Goal: Information Seeking & Learning: Learn about a topic

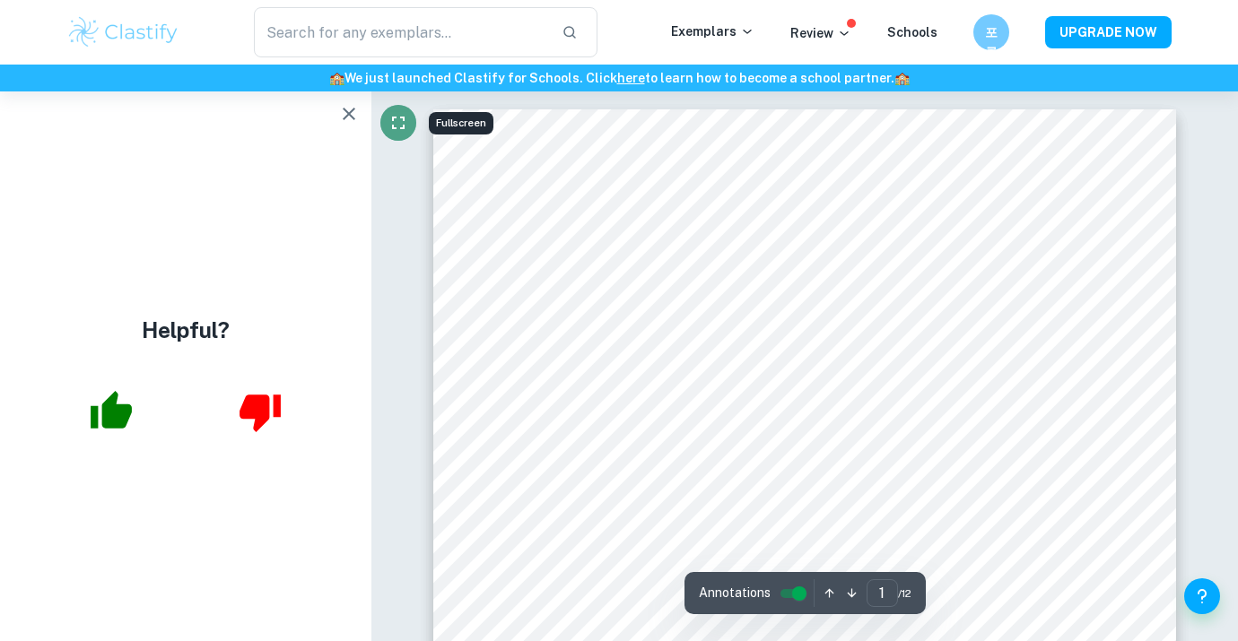
click at [387, 125] on icon "Fullscreen" at bounding box center [398, 123] width 22 height 22
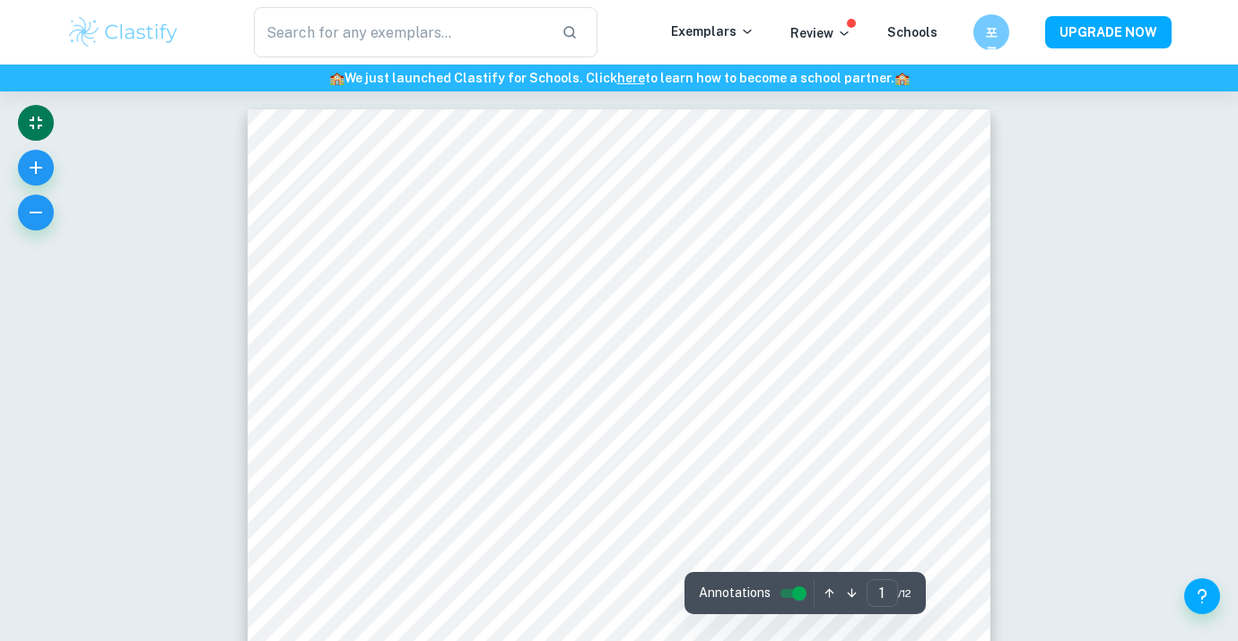
click at [43, 130] on icon "Exit fullscreen" at bounding box center [36, 123] width 22 height 22
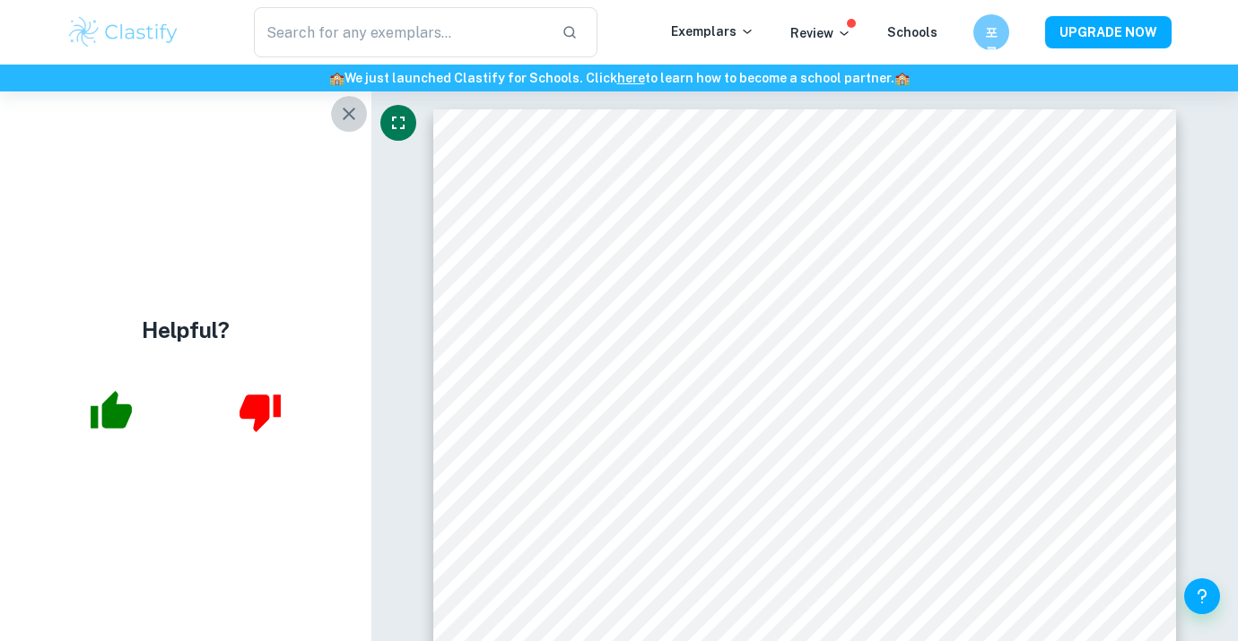
click at [351, 117] on icon "button" at bounding box center [349, 114] width 22 height 22
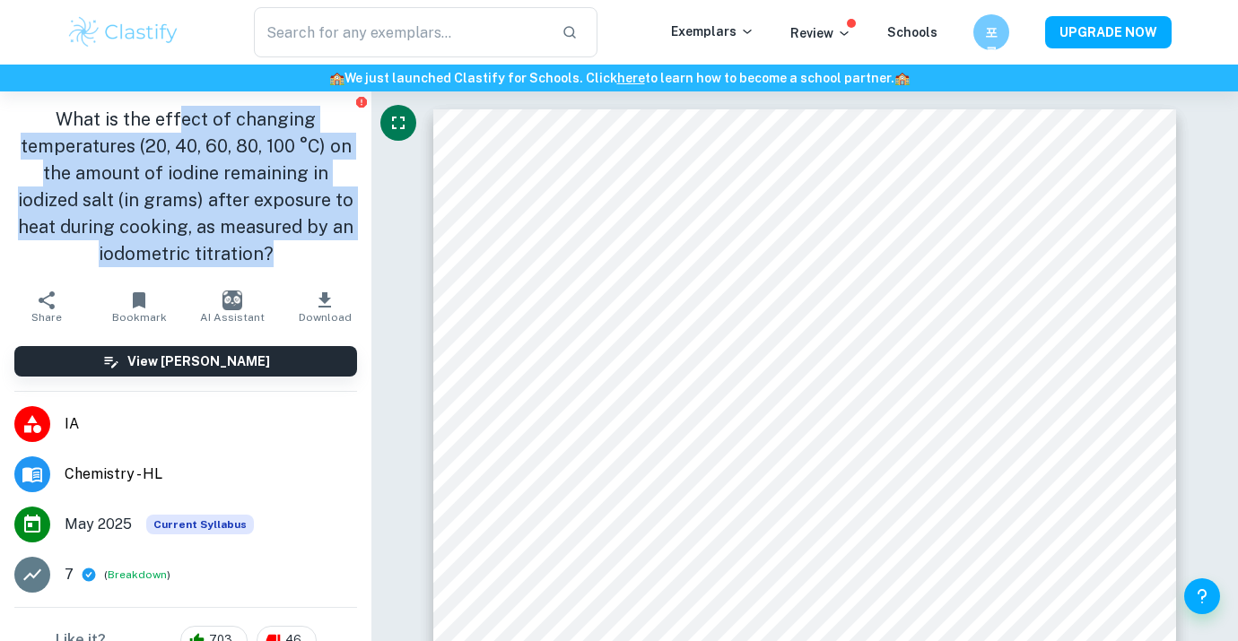
drag, startPoint x: 178, startPoint y: 113, endPoint x: 269, endPoint y: 248, distance: 162.2
click at [269, 248] on h1 "What is the effect of changing temperatures (20, 40, 60, 80, 100 °C) on the amo…" at bounding box center [185, 186] width 343 height 161
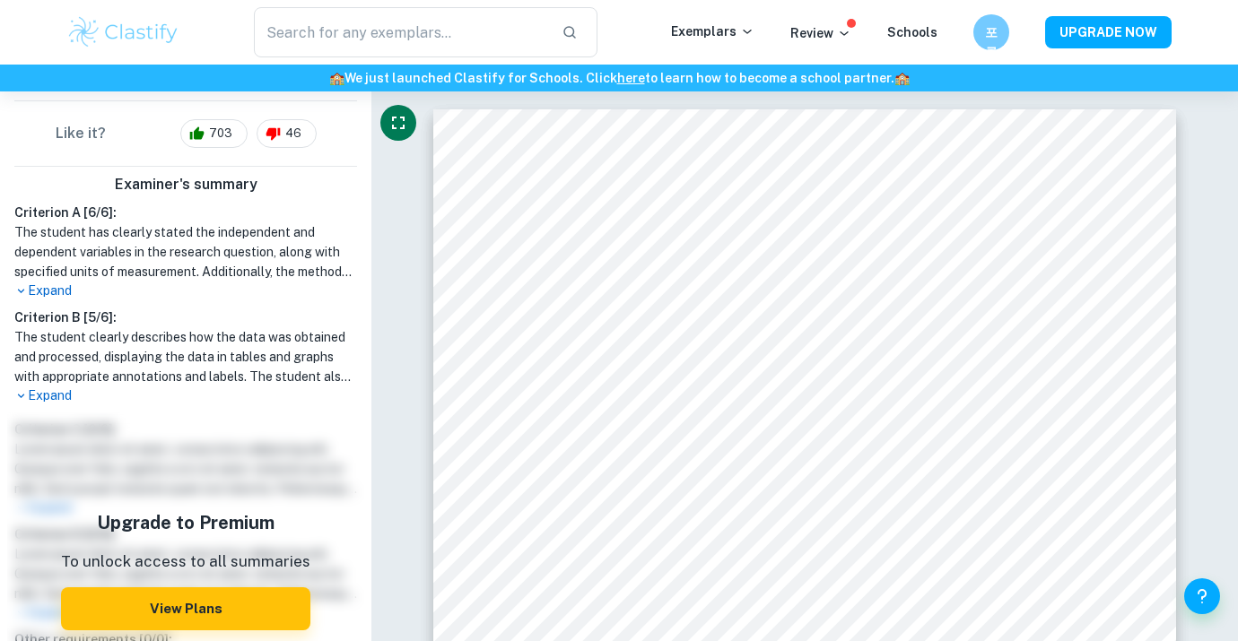
scroll to position [526, 0]
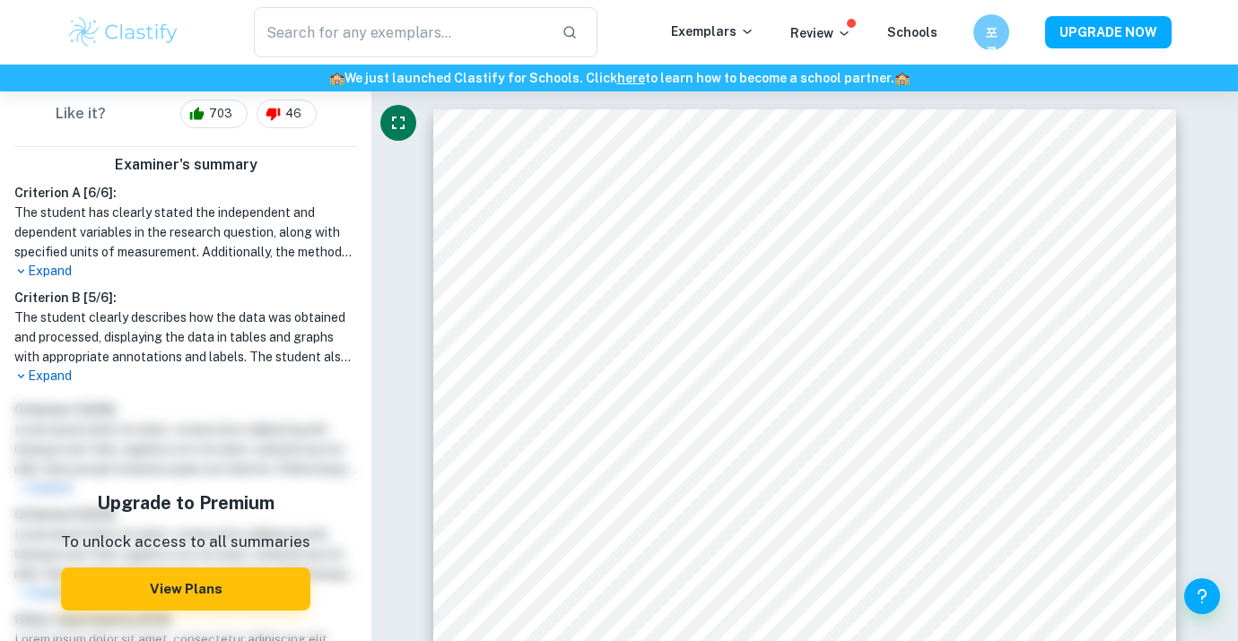
click at [41, 274] on p "Expand" at bounding box center [185, 271] width 343 height 19
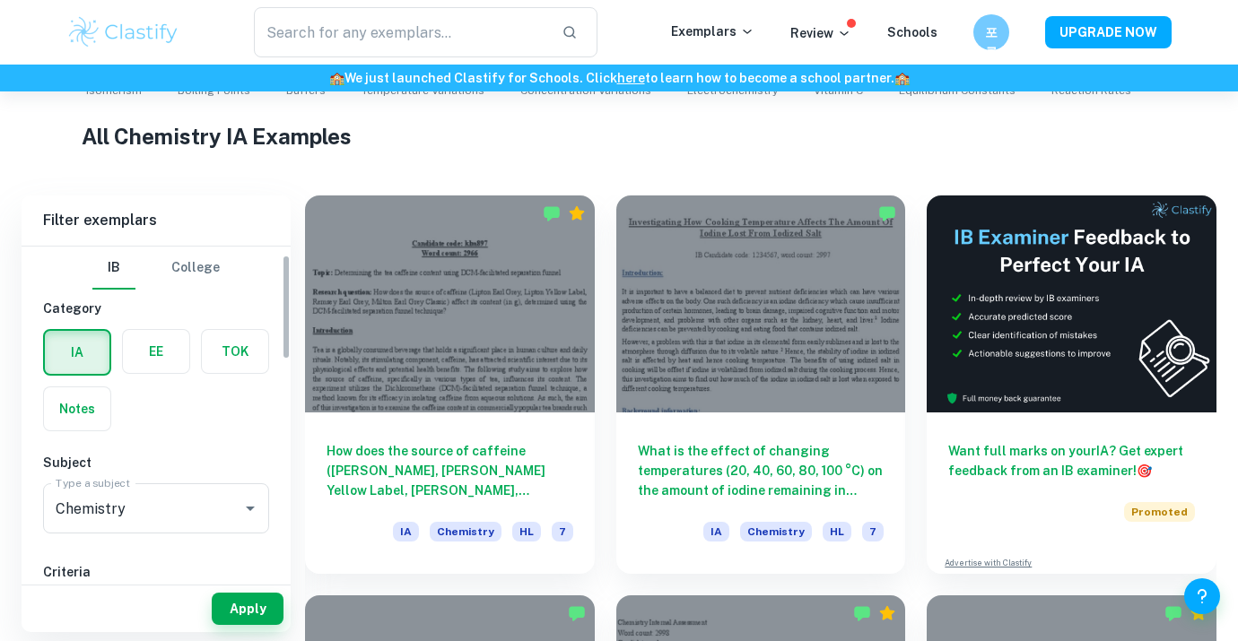
scroll to position [298, 0]
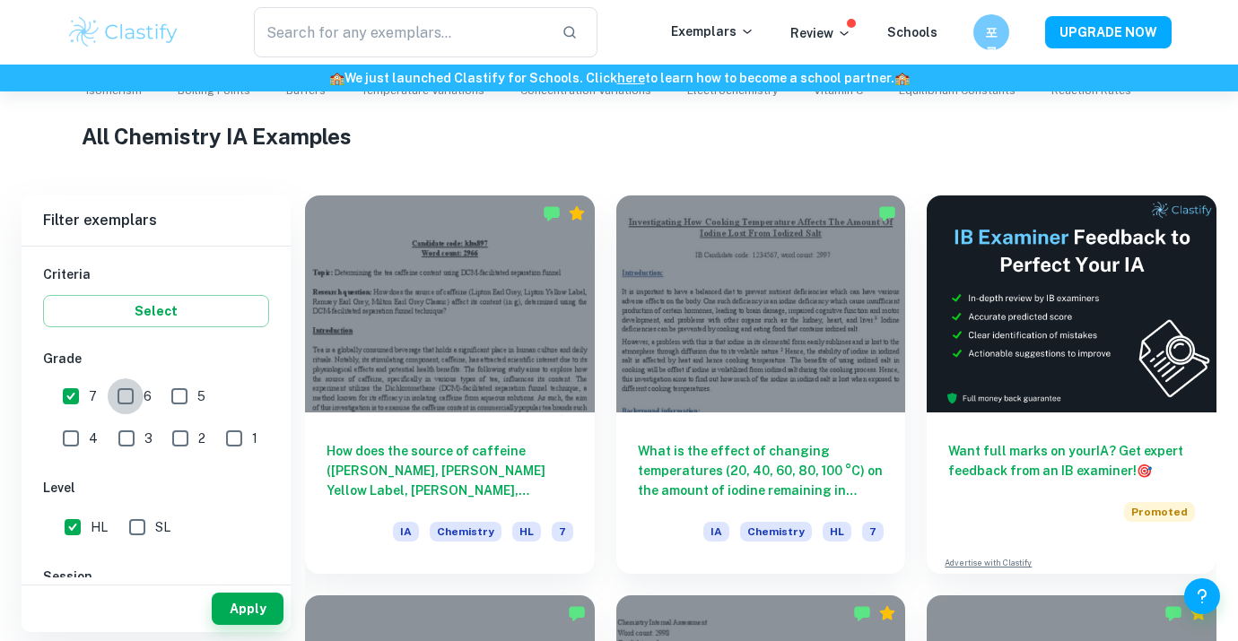
click at [134, 399] on input "6" at bounding box center [126, 396] width 36 height 36
checkbox input "true"
click at [69, 400] on input "7" at bounding box center [71, 396] width 36 height 36
checkbox input "false"
click at [237, 587] on div "Apply" at bounding box center [156, 609] width 269 height 47
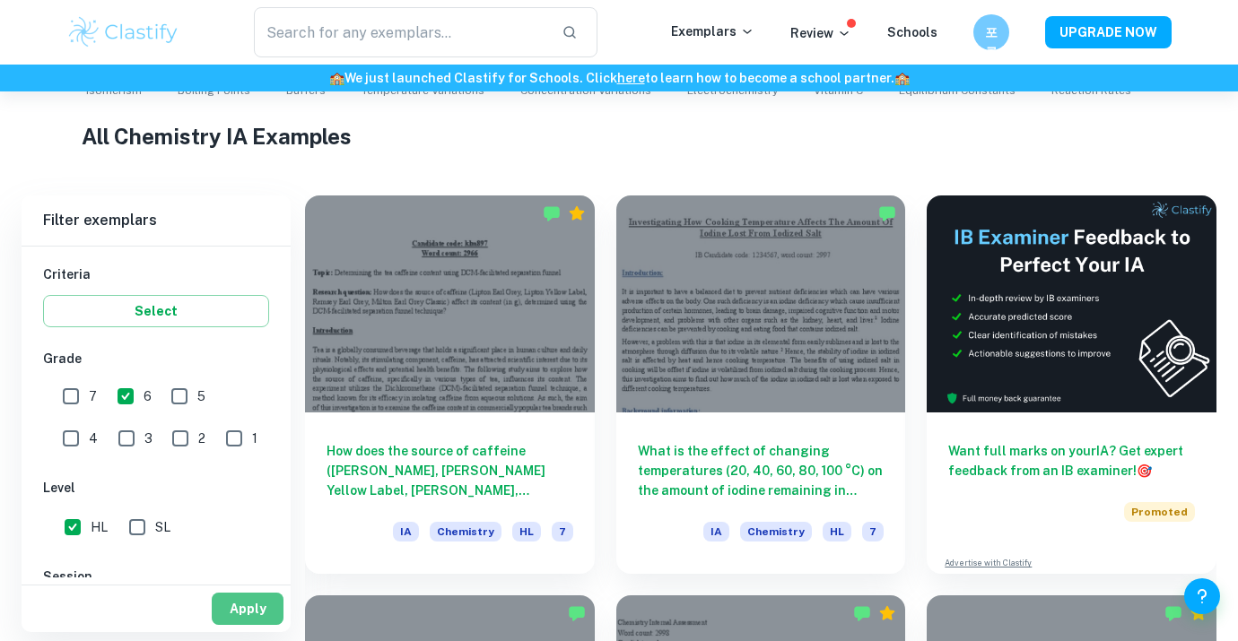
click at [237, 607] on button "Apply" at bounding box center [248, 609] width 72 height 32
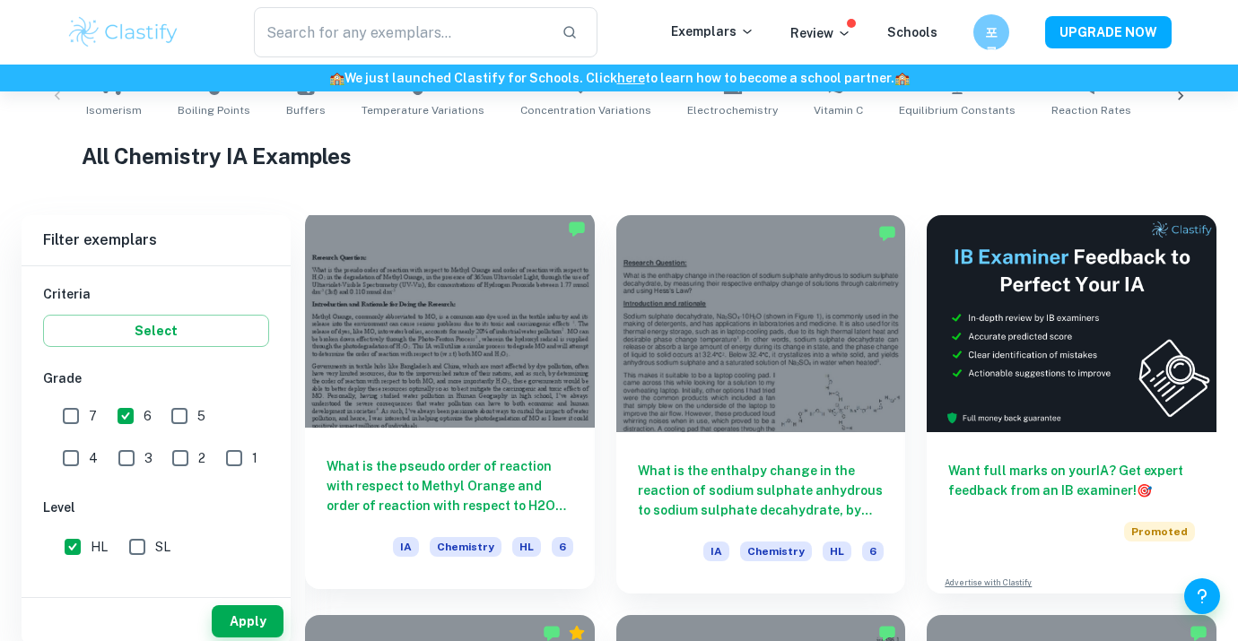
scroll to position [402, 0]
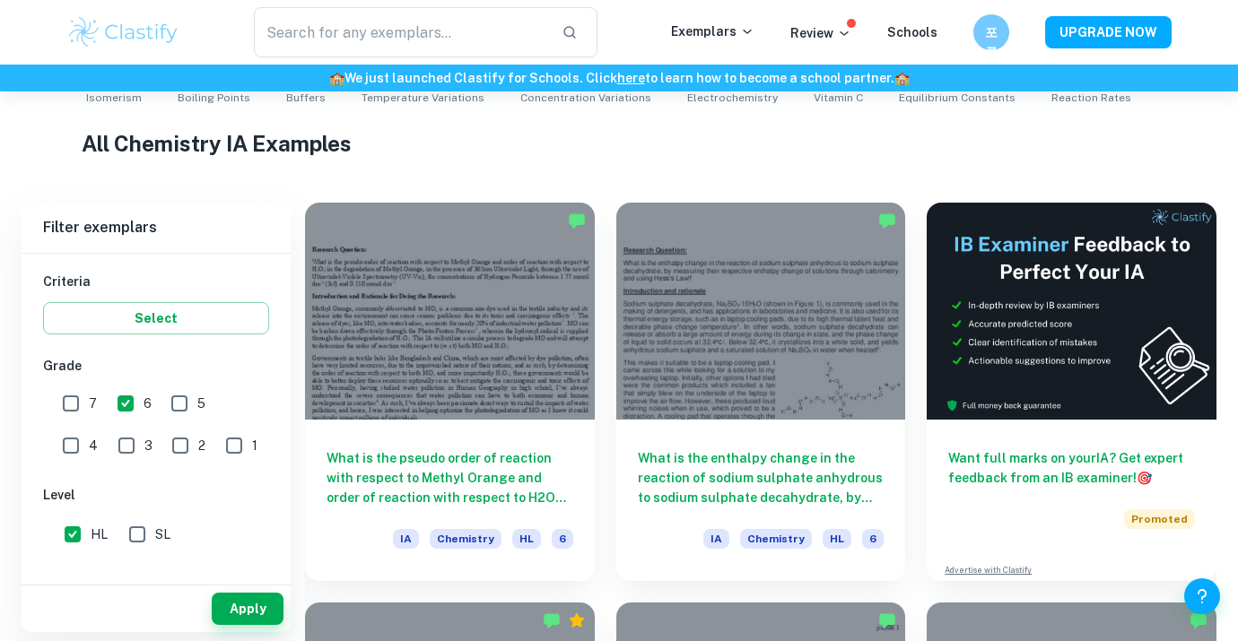
click at [147, 405] on span "6" at bounding box center [148, 404] width 8 height 20
click at [144, 405] on input "6" at bounding box center [126, 404] width 36 height 36
checkbox input "false"
click at [216, 457] on input "1" at bounding box center [234, 446] width 36 height 36
checkbox input "true"
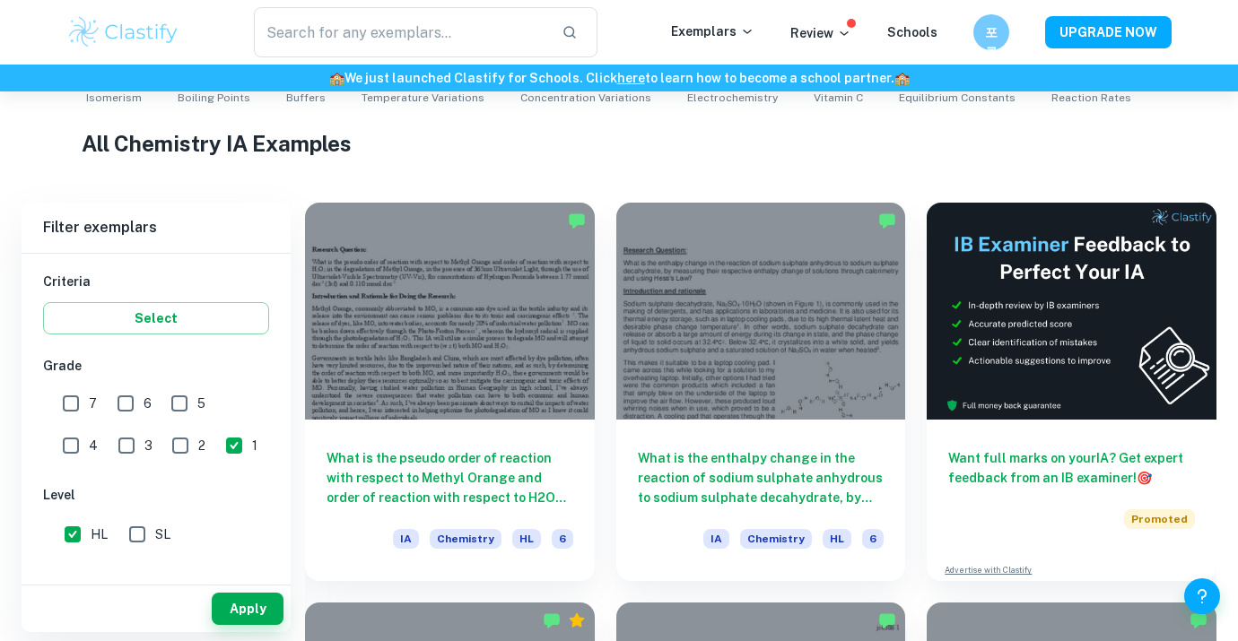
click at [248, 571] on div "IB College Category IA EE TOK Notes Subject Type a subject Chemistry Type a sub…" at bounding box center [156, 474] width 269 height 1037
click at [248, 611] on button "Apply" at bounding box center [248, 609] width 72 height 32
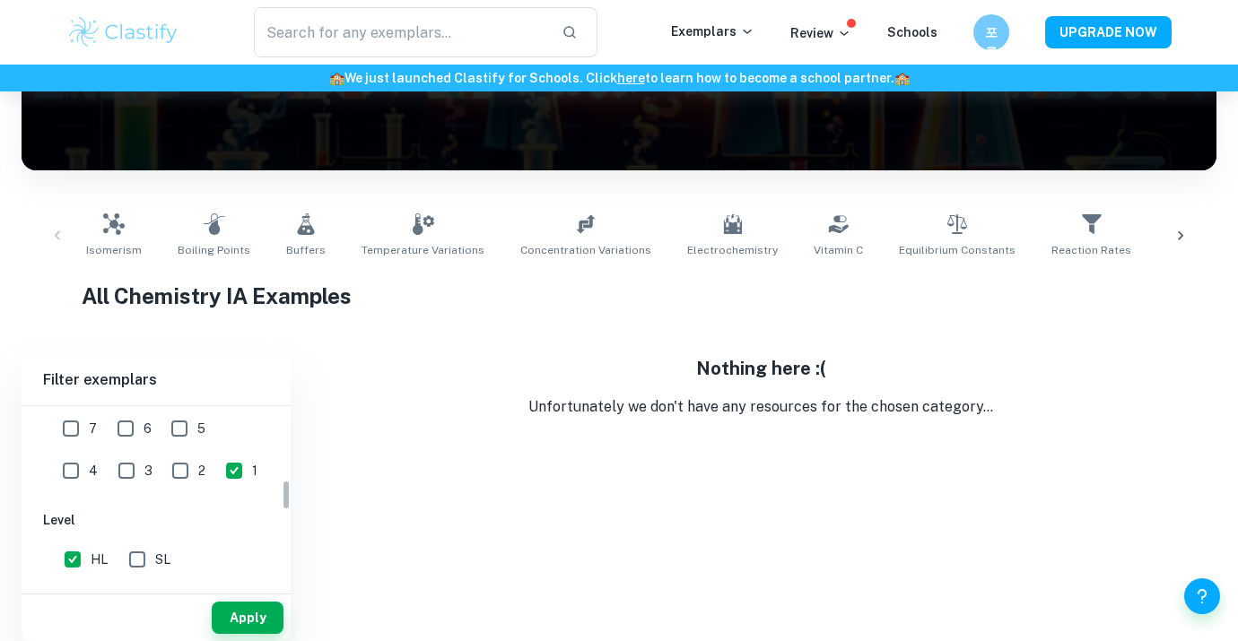
scroll to position [232, 0]
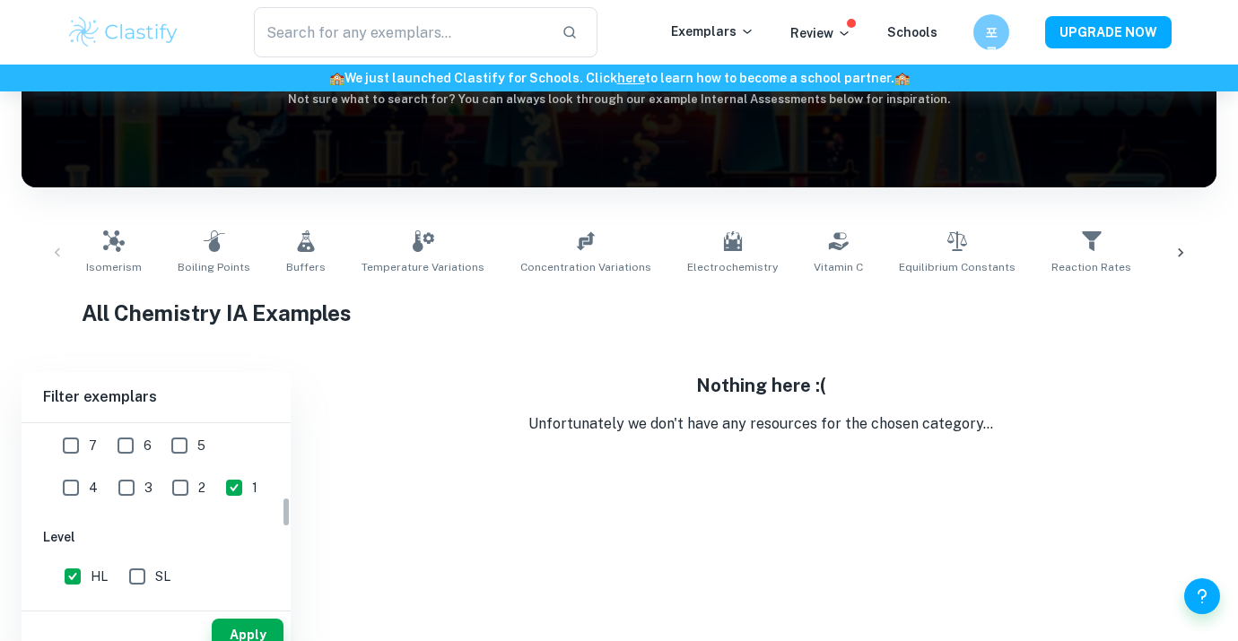
click at [125, 464] on input "6" at bounding box center [126, 446] width 36 height 36
click at [120, 453] on input "6" at bounding box center [126, 446] width 36 height 36
checkbox input "false"
click at [162, 488] on input "2" at bounding box center [180, 488] width 36 height 36
checkbox input "true"
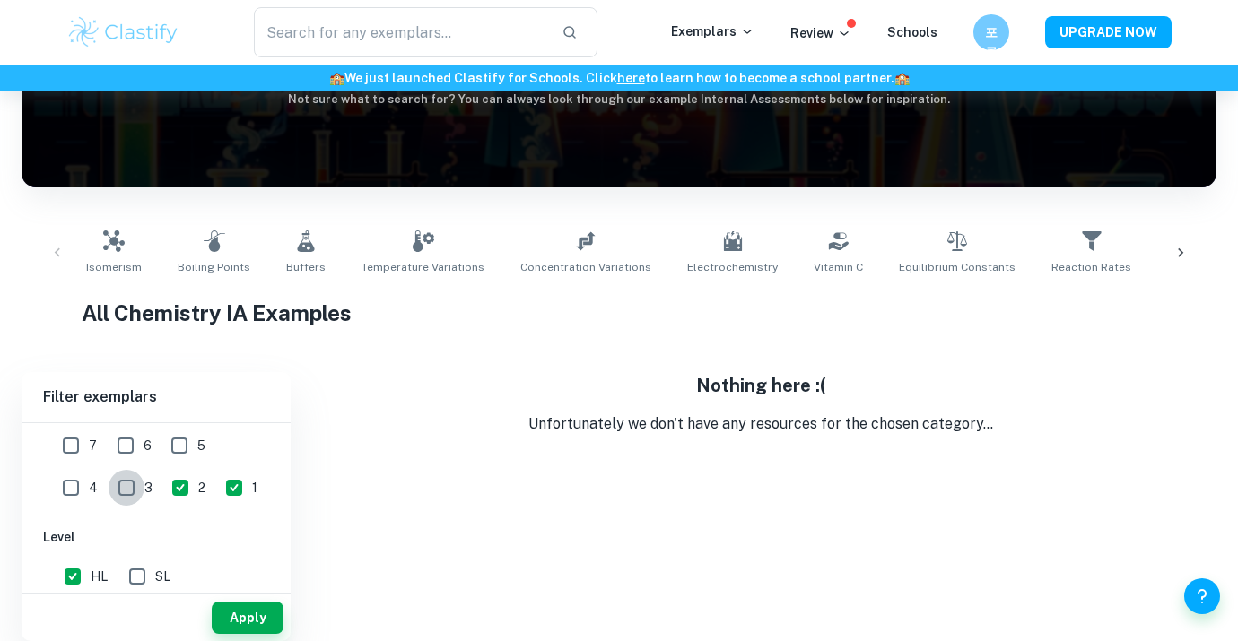
click at [109, 488] on input "3" at bounding box center [127, 488] width 36 height 36
checkbox input "true"
click at [222, 608] on button "Apply" at bounding box center [248, 618] width 72 height 32
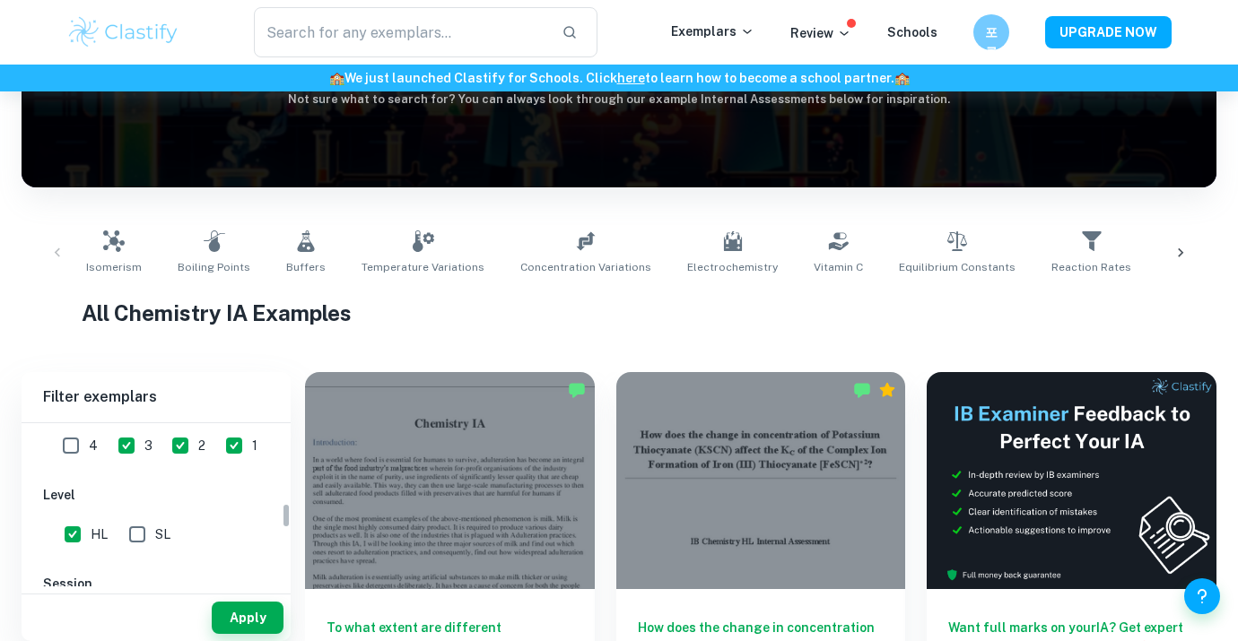
scroll to position [521, 0]
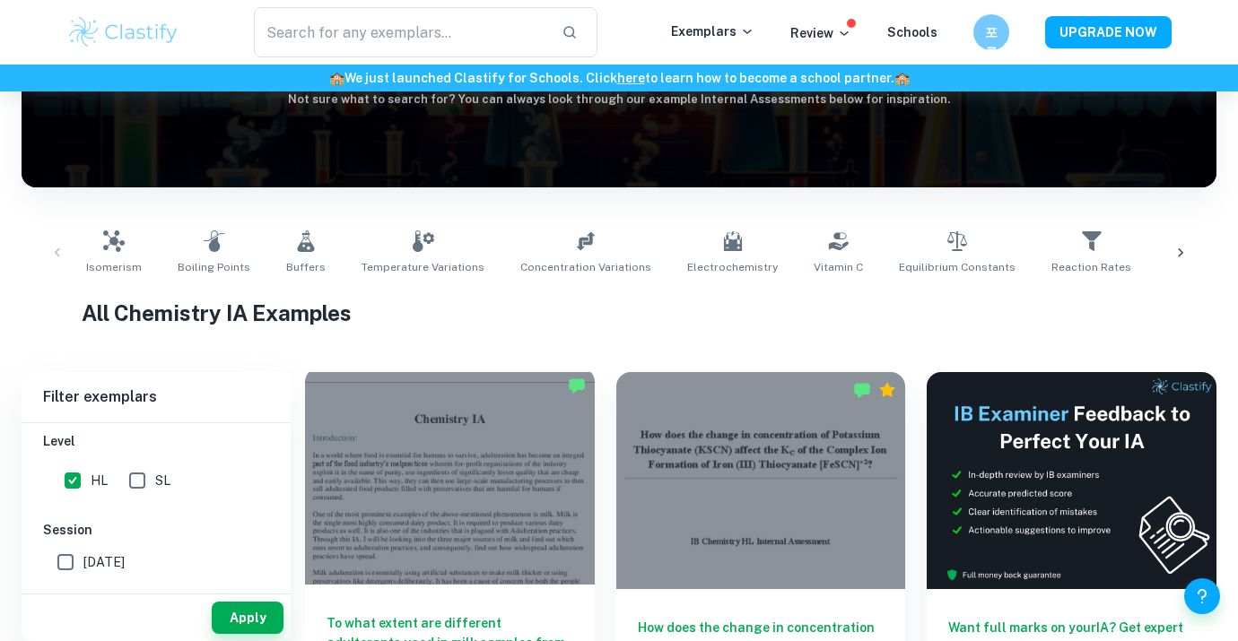
click at [481, 512] on div at bounding box center [450, 476] width 290 height 217
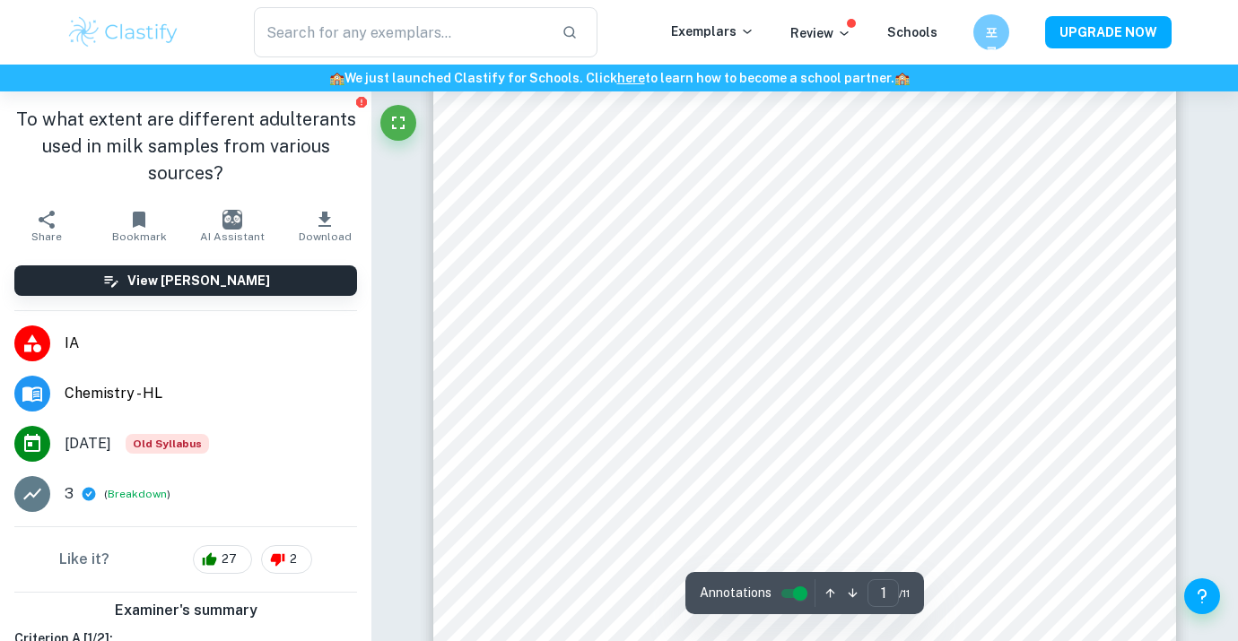
scroll to position [335, 0]
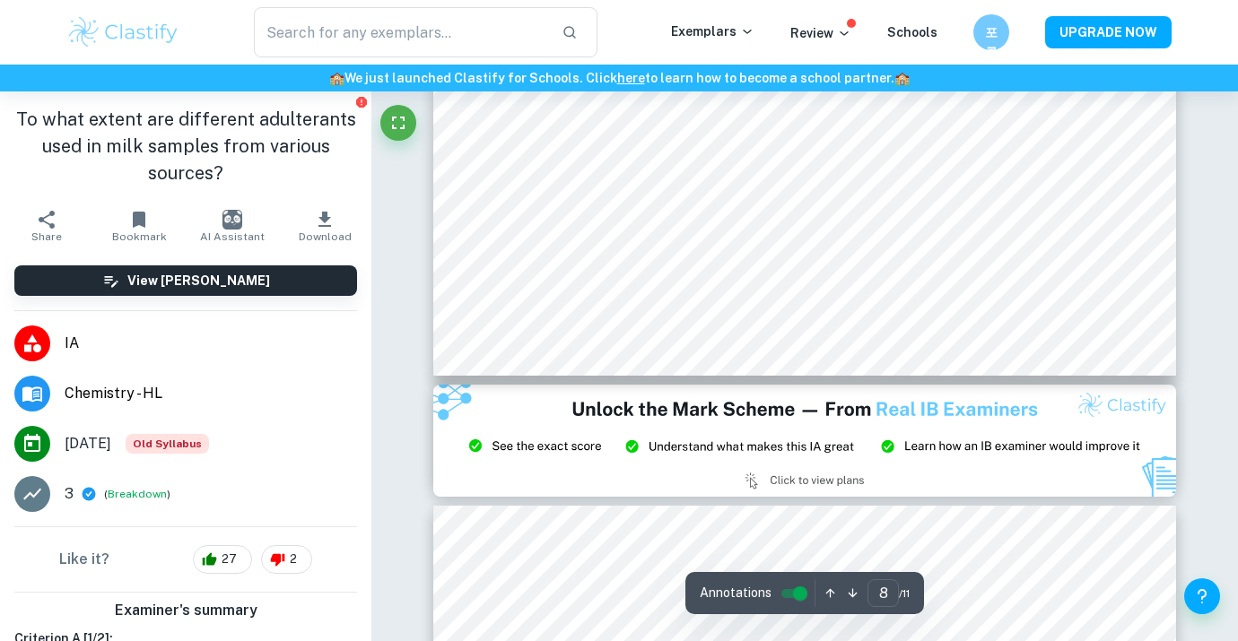
type input "9"
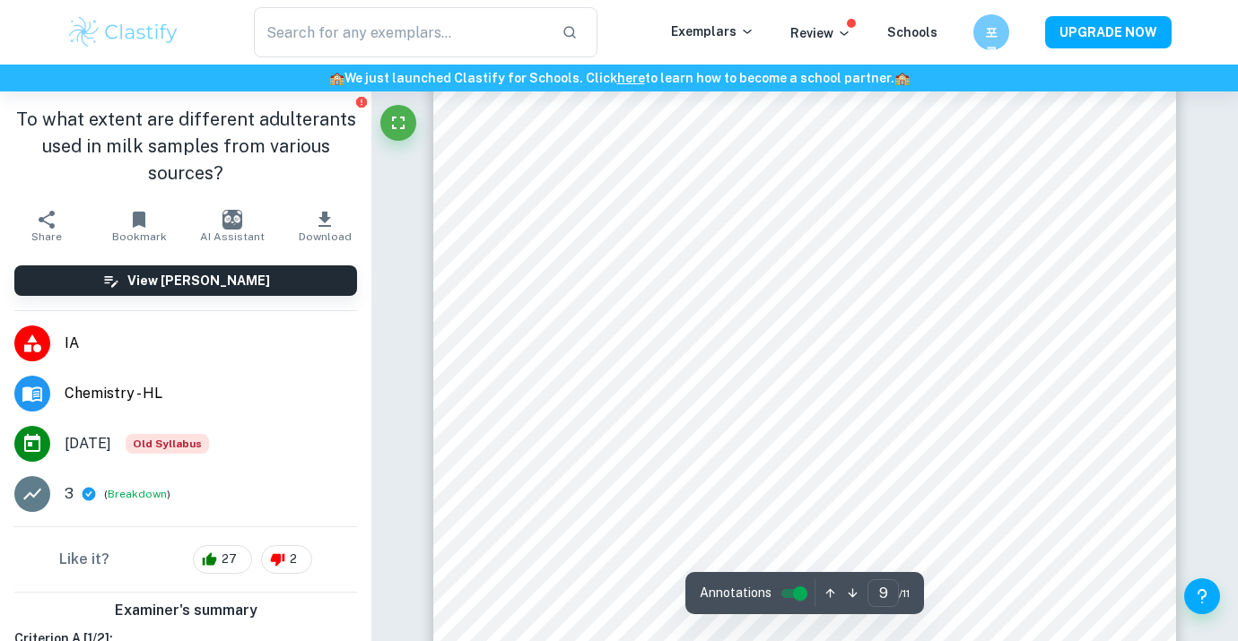
scroll to position [434, 0]
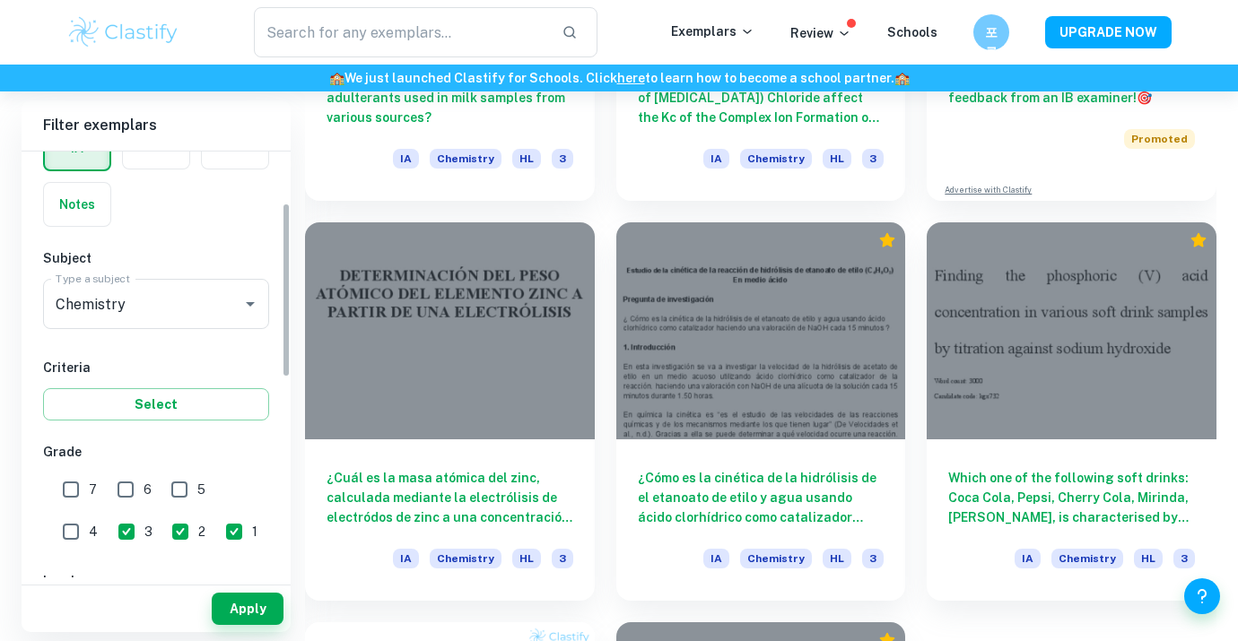
scroll to position [187, 0]
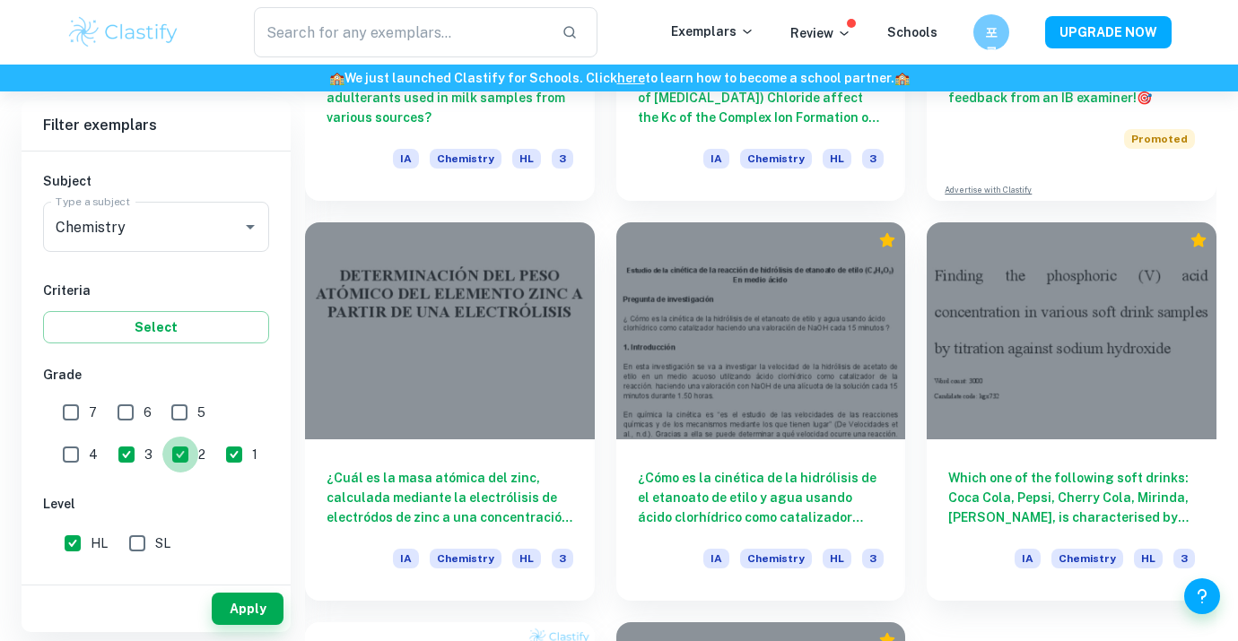
click at [162, 453] on input "2" at bounding box center [180, 455] width 36 height 36
checkbox input "false"
click at [216, 453] on input "1" at bounding box center [234, 455] width 36 height 36
checkbox input "false"
click at [89, 437] on input "4" at bounding box center [71, 455] width 36 height 36
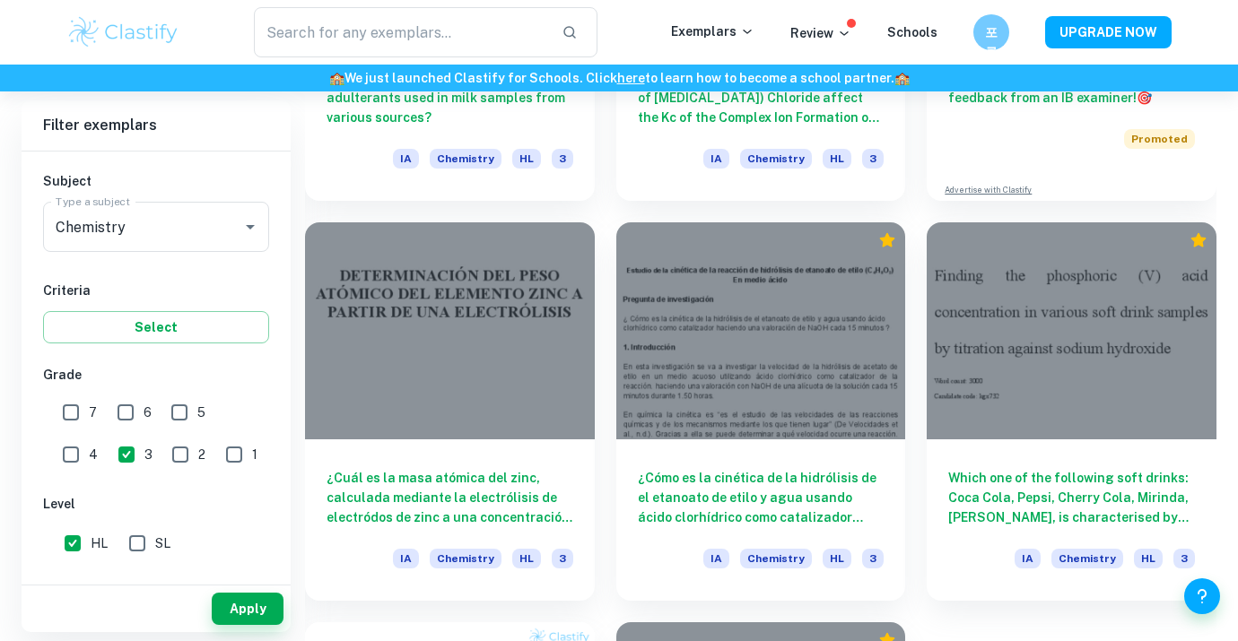
checkbox input "true"
click at [109, 466] on label "3" at bounding box center [131, 455] width 44 height 36
click at [109, 466] on input "3" at bounding box center [127, 455] width 36 height 36
checkbox input "false"
click at [253, 612] on button "Apply" at bounding box center [248, 609] width 72 height 32
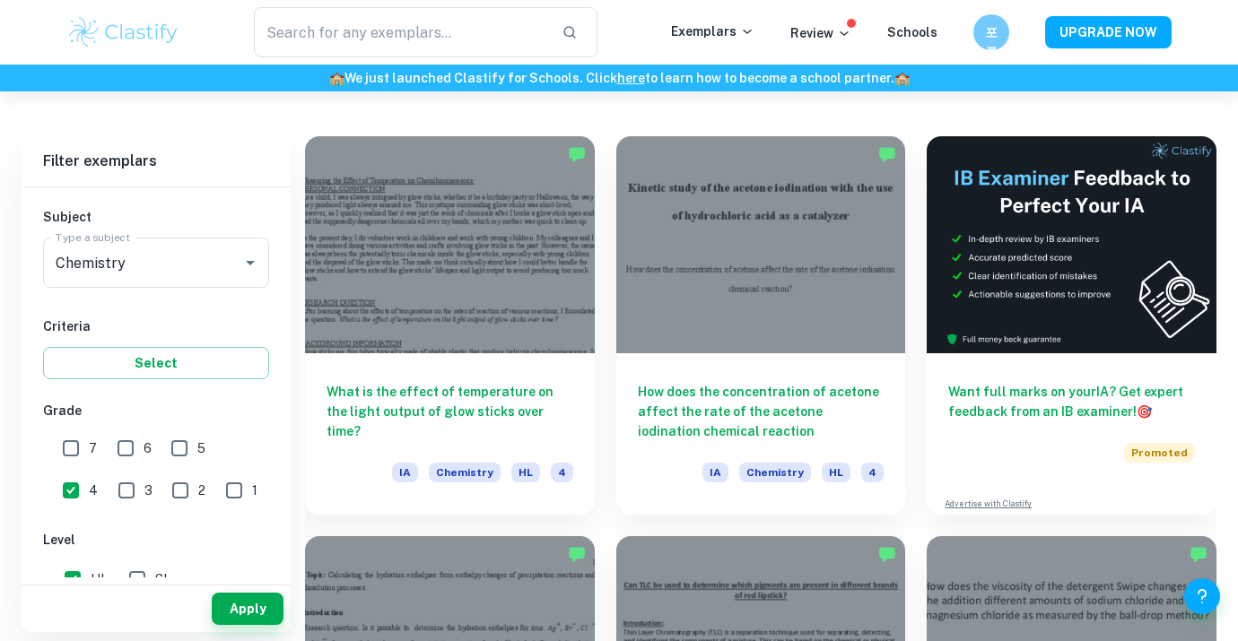
scroll to position [459, 0]
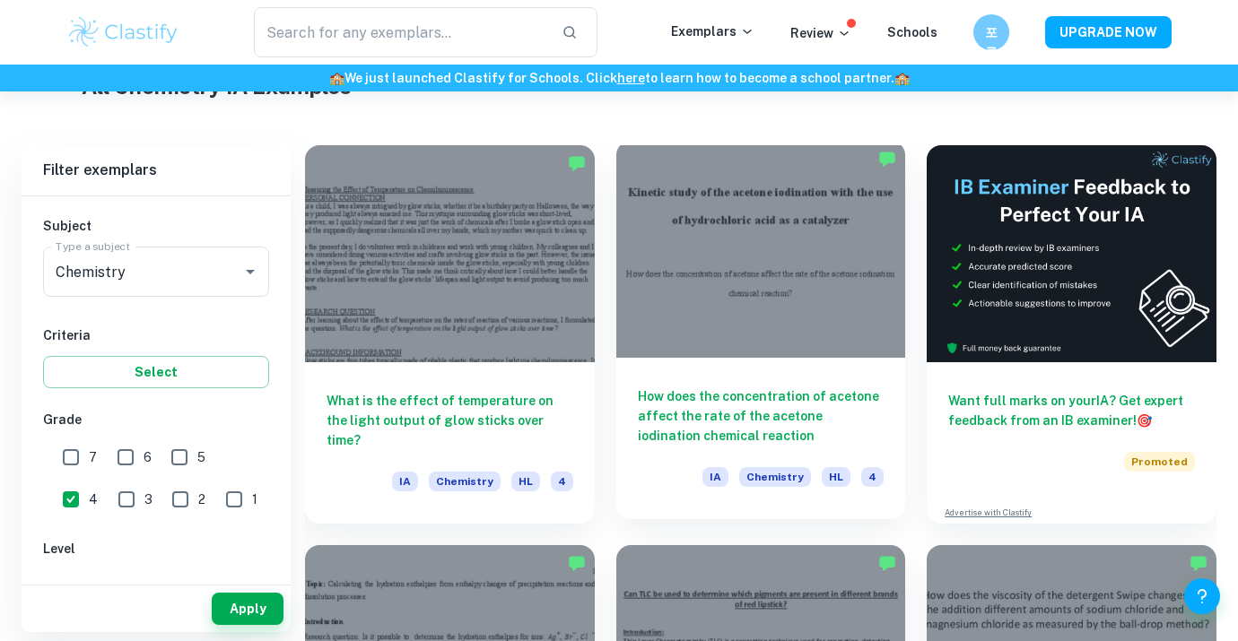
click at [697, 326] on div at bounding box center [761, 249] width 290 height 217
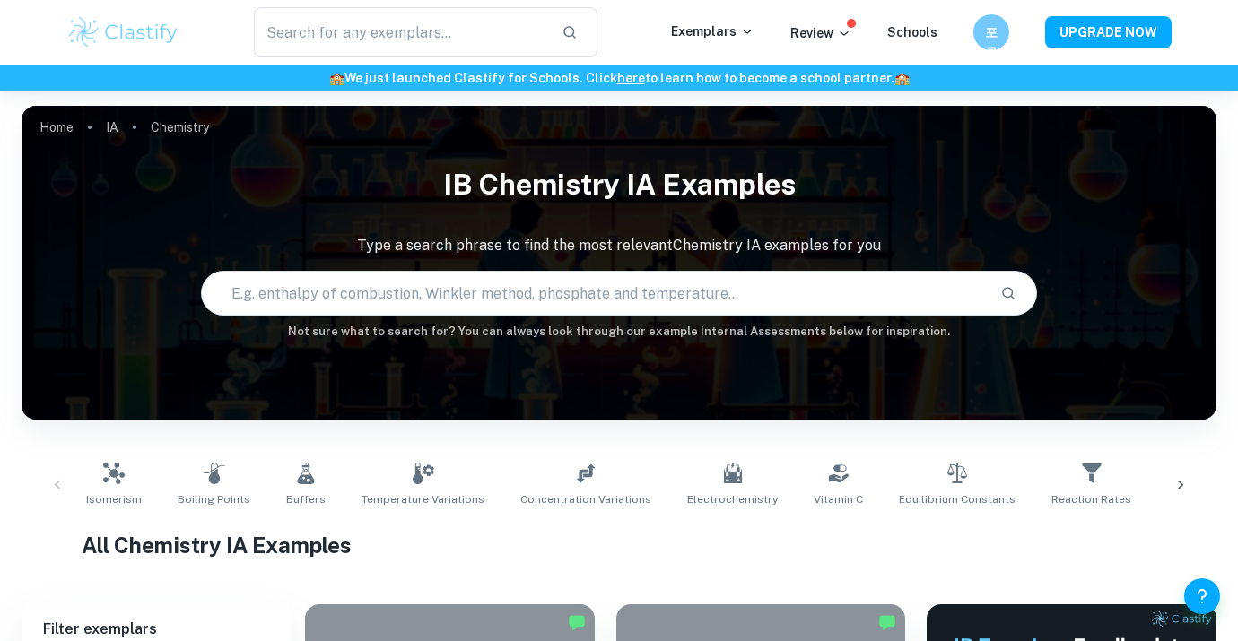
scroll to position [459, 0]
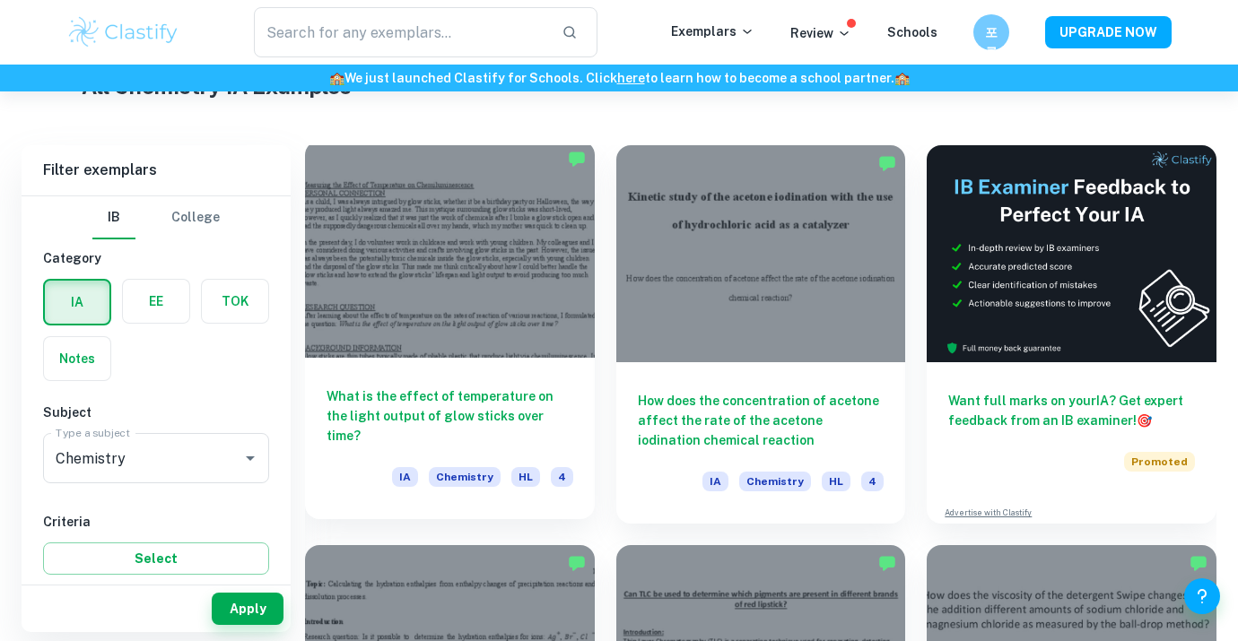
click at [526, 286] on div at bounding box center [450, 249] width 290 height 217
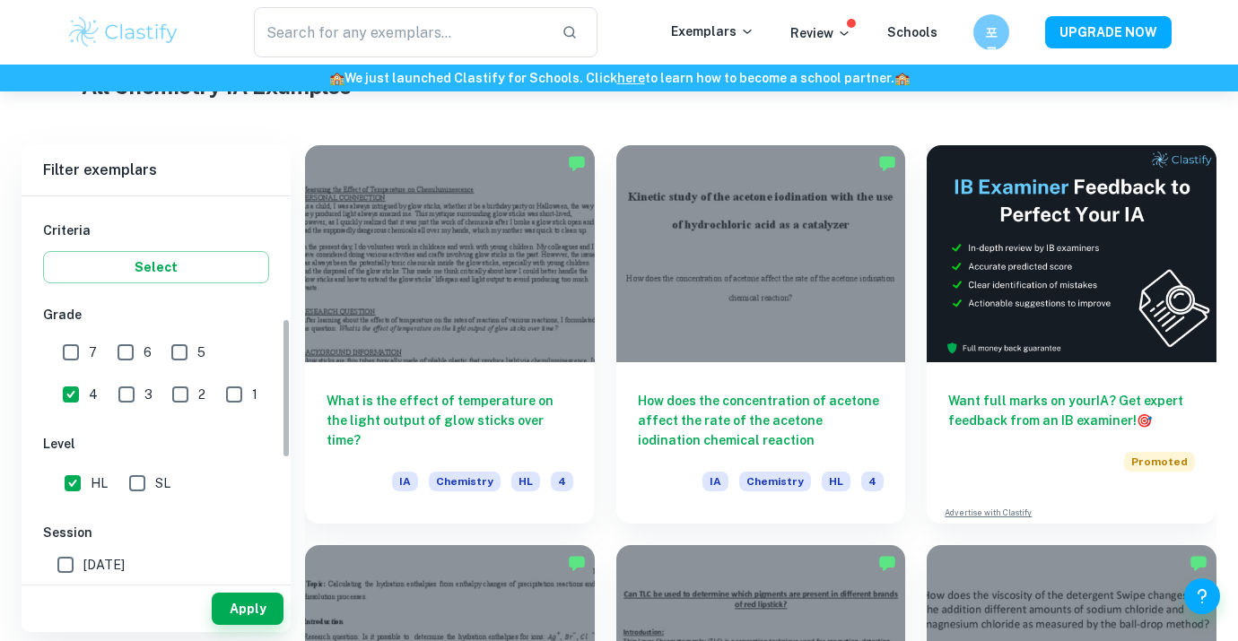
scroll to position [391, 0]
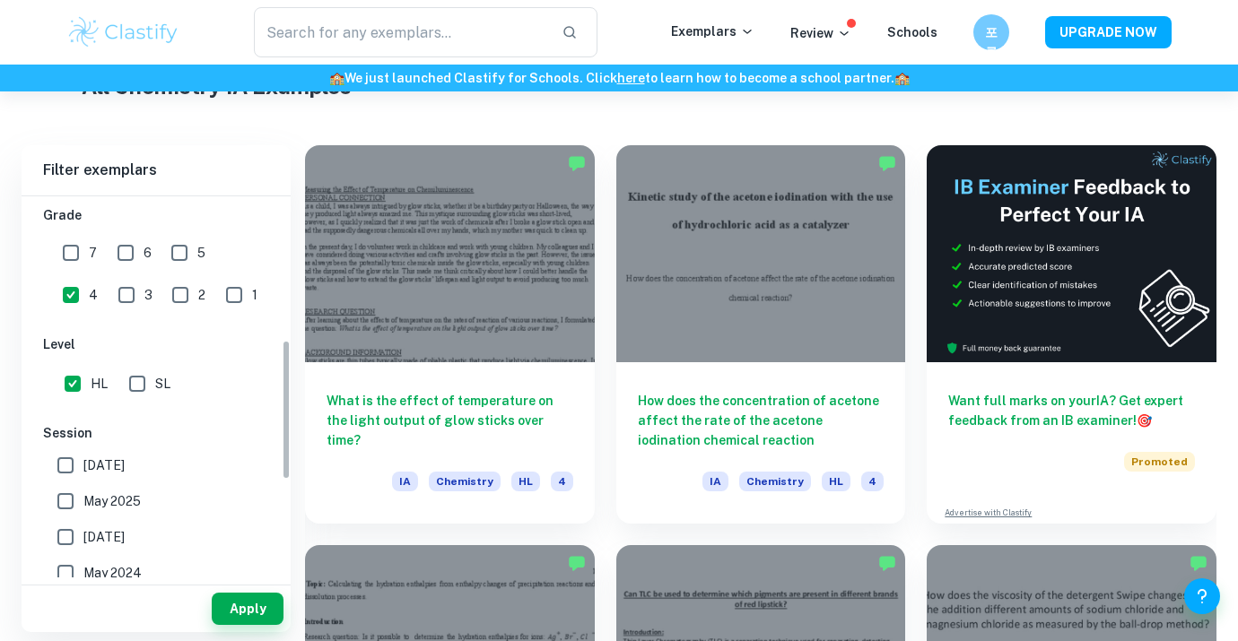
click at [199, 256] on span "5" at bounding box center [201, 253] width 8 height 20
click at [197, 256] on input "5" at bounding box center [179, 253] width 36 height 36
checkbox input "true"
click at [89, 277] on input "4" at bounding box center [71, 295] width 36 height 36
checkbox input "false"
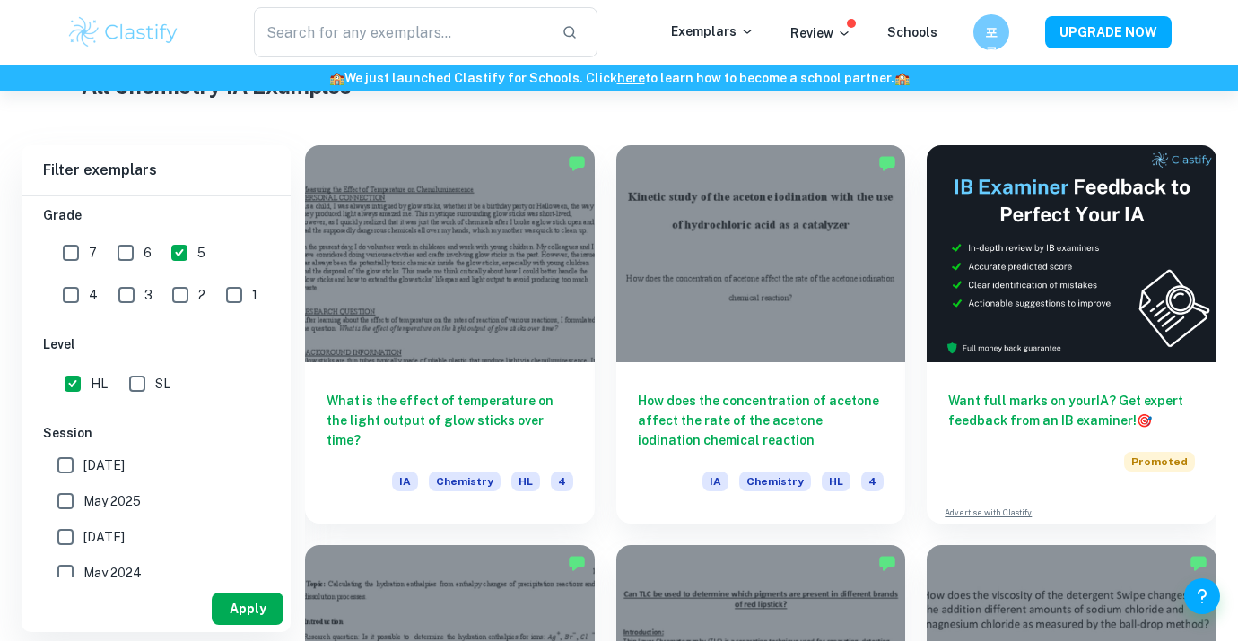
click at [248, 618] on button "Apply" at bounding box center [248, 609] width 72 height 32
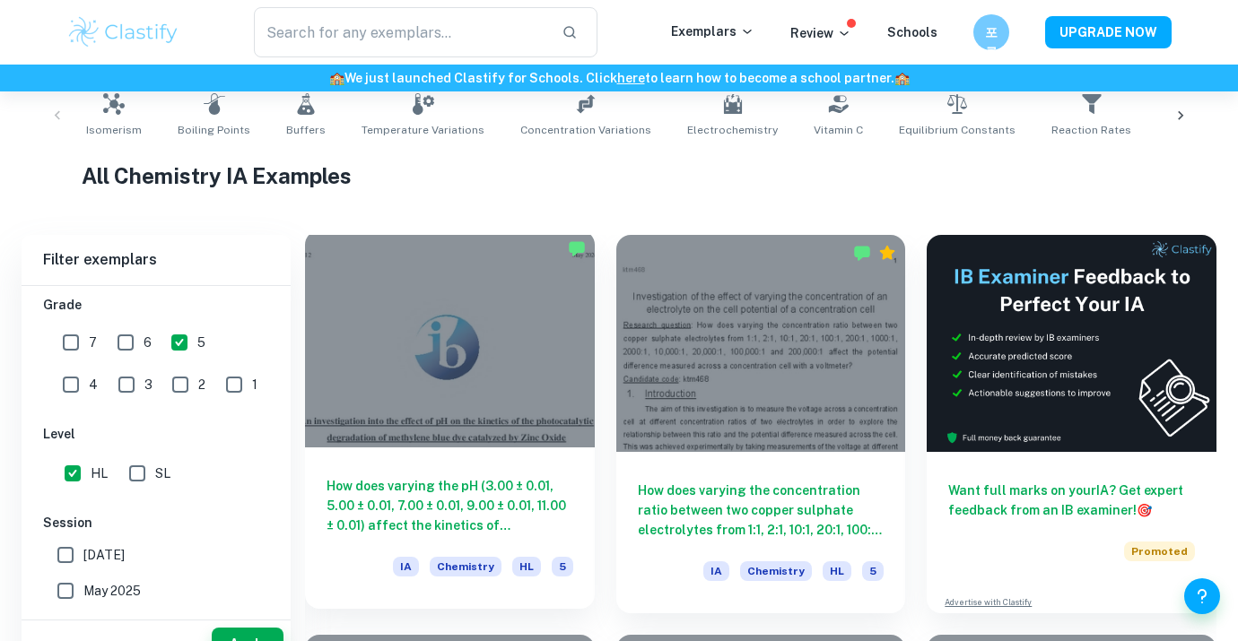
scroll to position [405, 0]
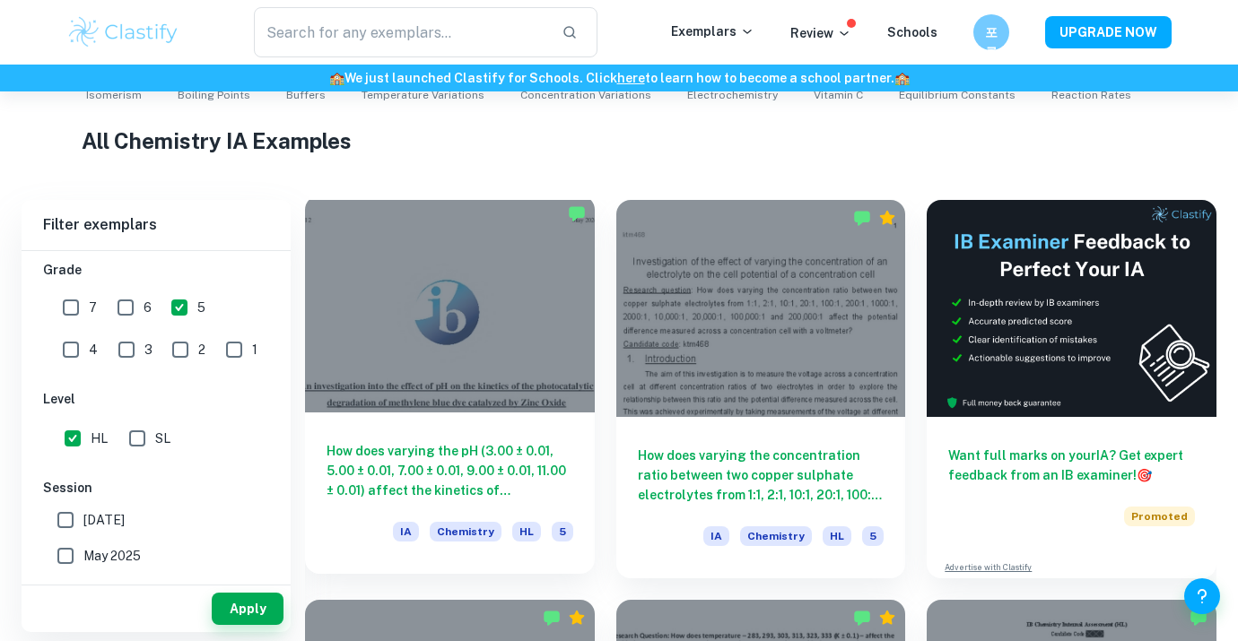
click at [514, 353] on div at bounding box center [450, 304] width 290 height 217
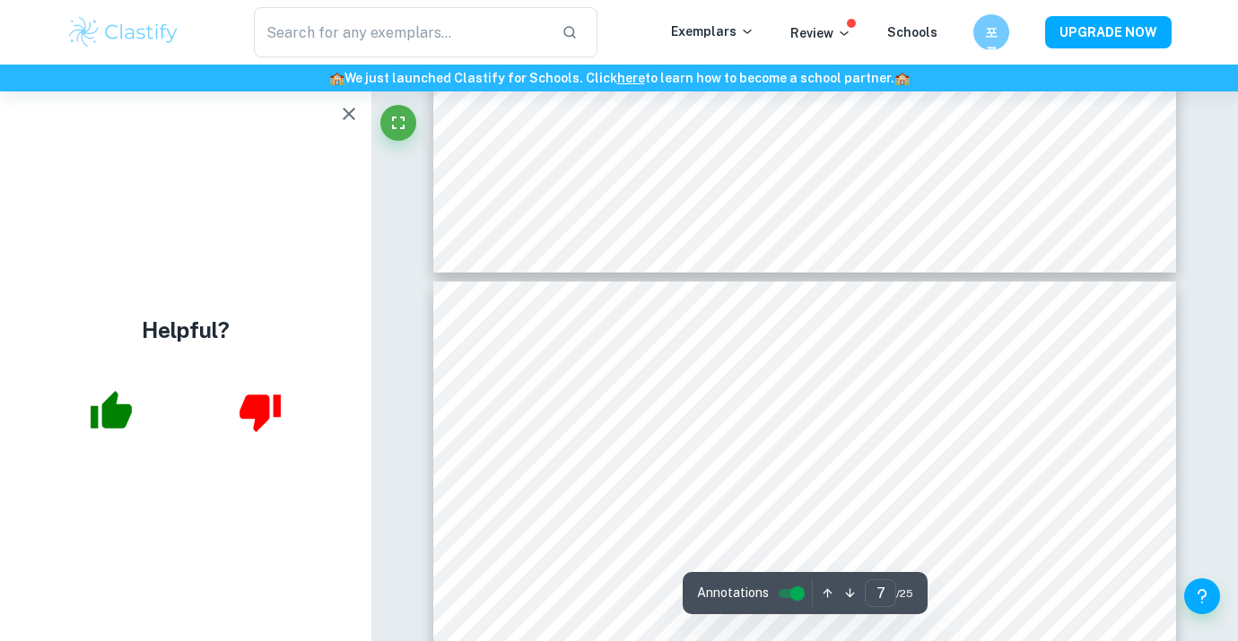
type input "8"
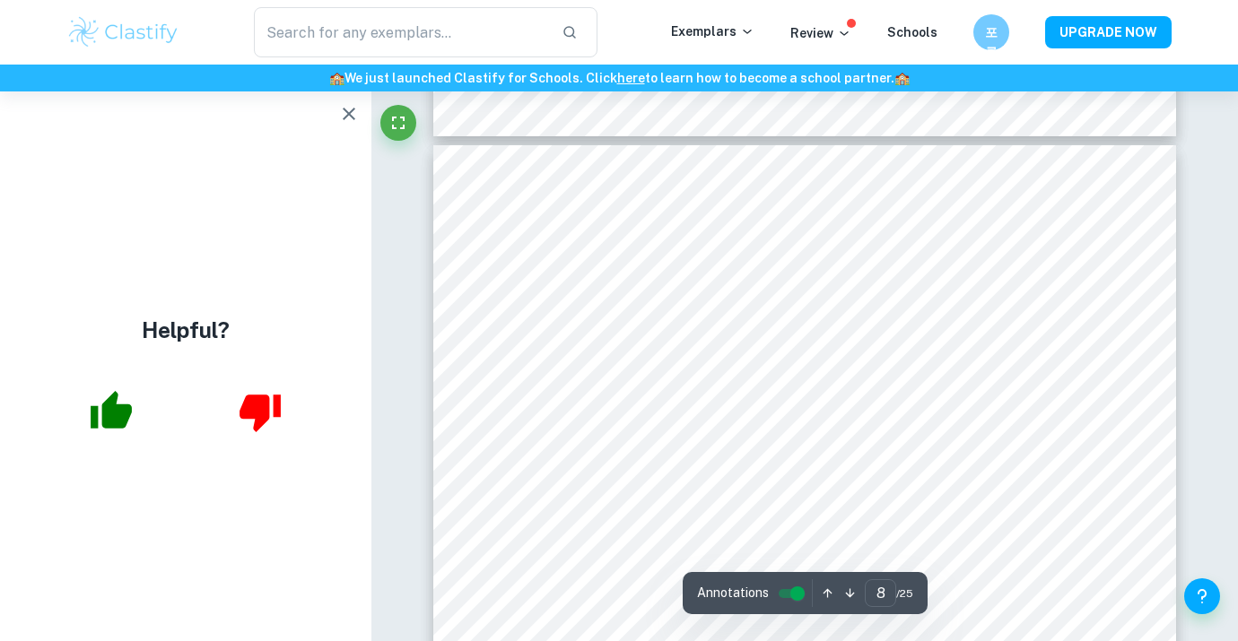
scroll to position [7071, 0]
